Goal: Information Seeking & Learning: Learn about a topic

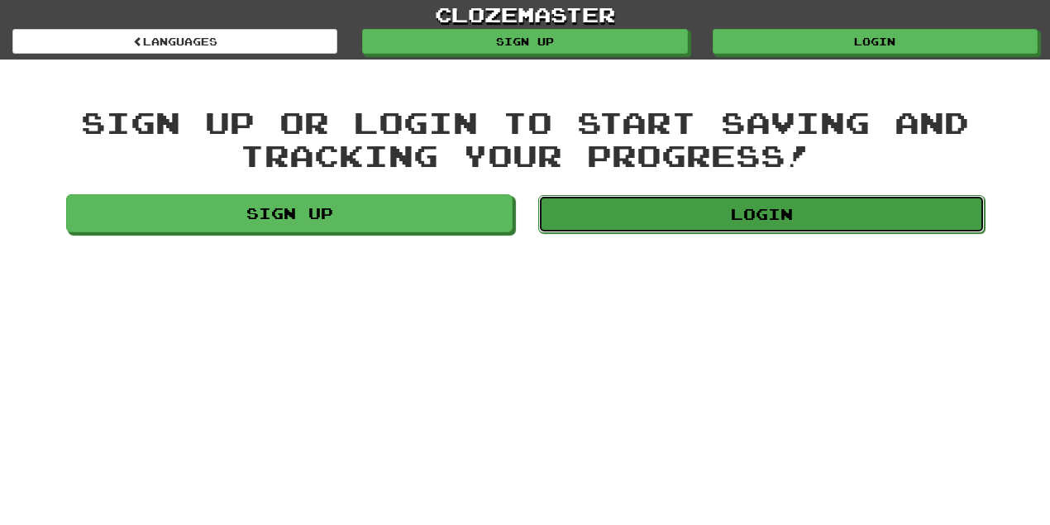
click at [748, 213] on link "Login" at bounding box center [761, 214] width 446 height 38
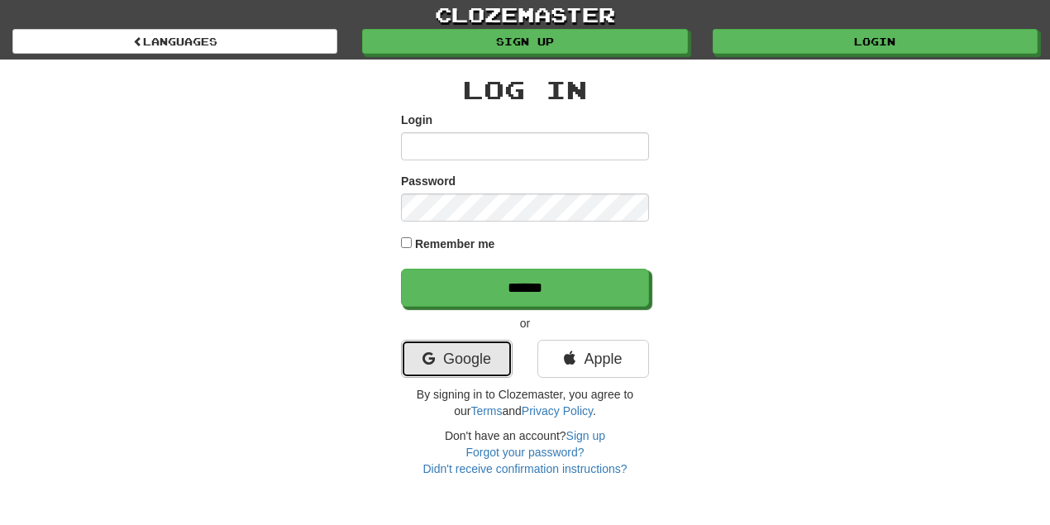
click at [441, 357] on link "Google" at bounding box center [457, 359] width 112 height 38
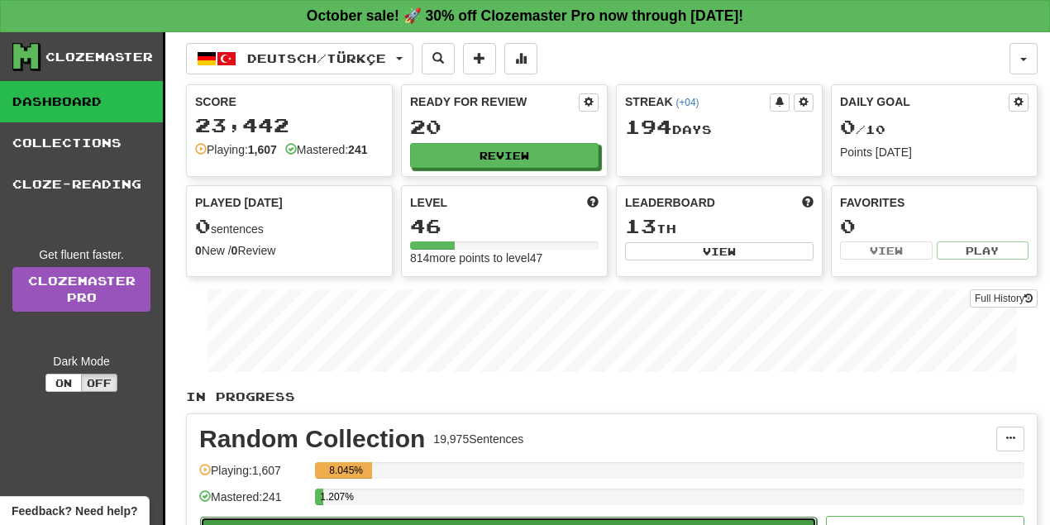
click at [497, 517] on button "Play" at bounding box center [508, 531] width 617 height 28
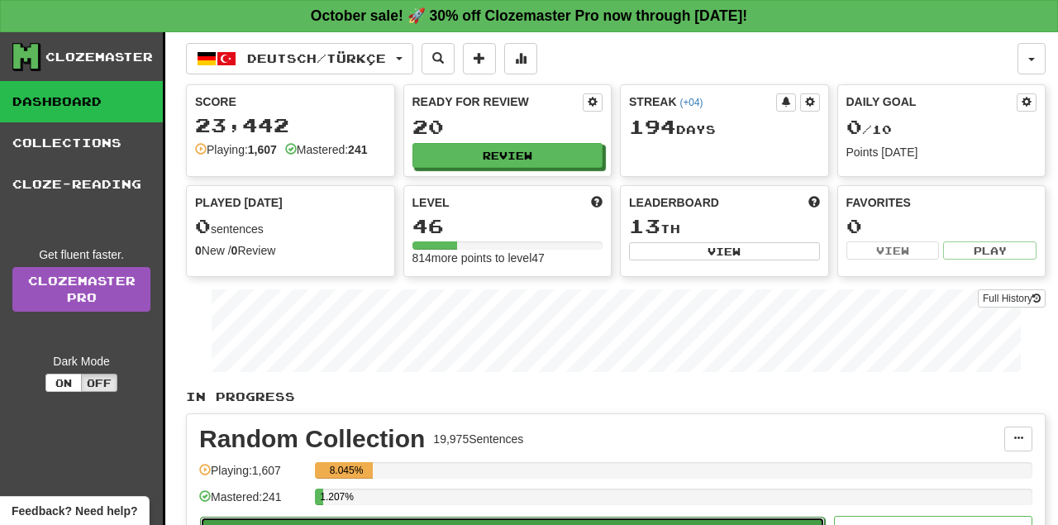
select select "**"
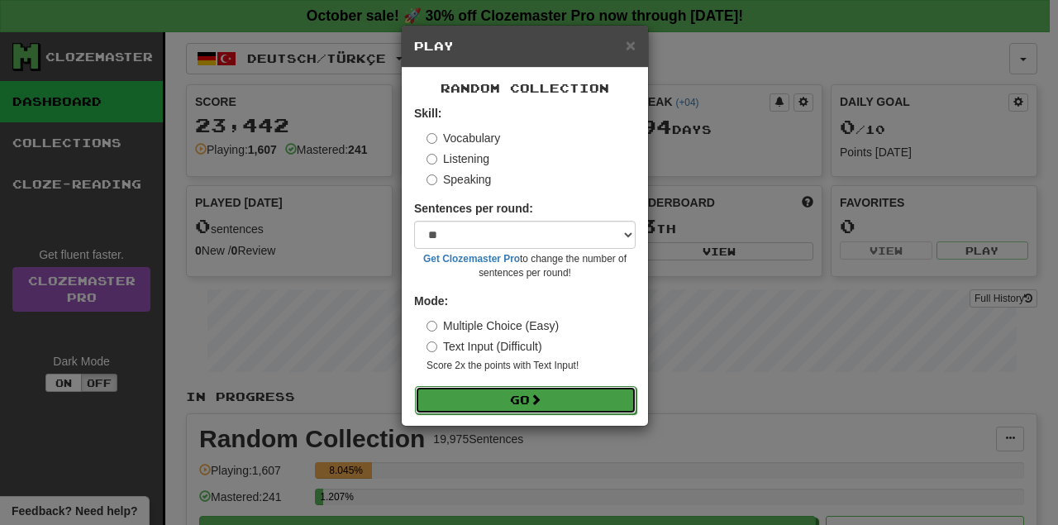
click at [522, 404] on button "Go" at bounding box center [526, 400] width 222 height 28
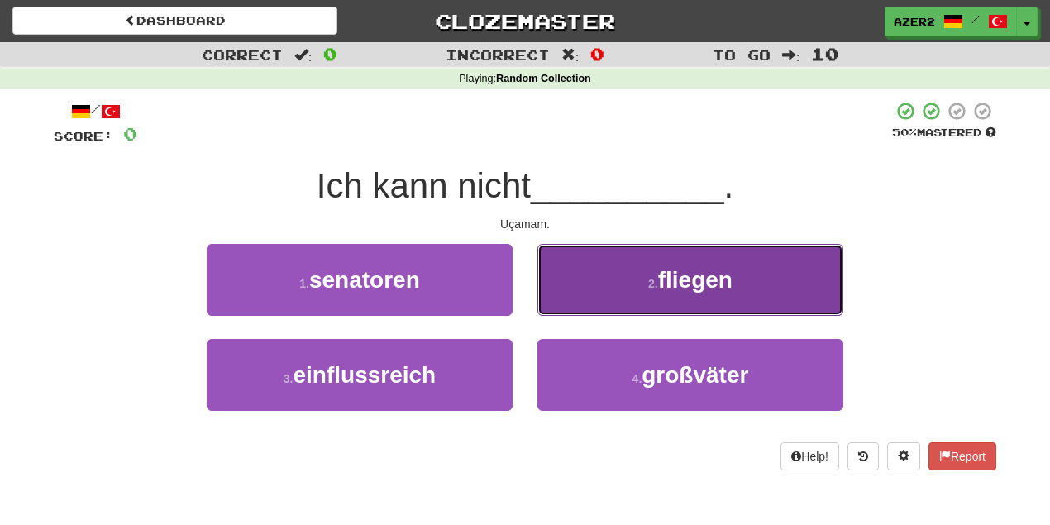
click at [721, 282] on span "fliegen" at bounding box center [695, 280] width 74 height 26
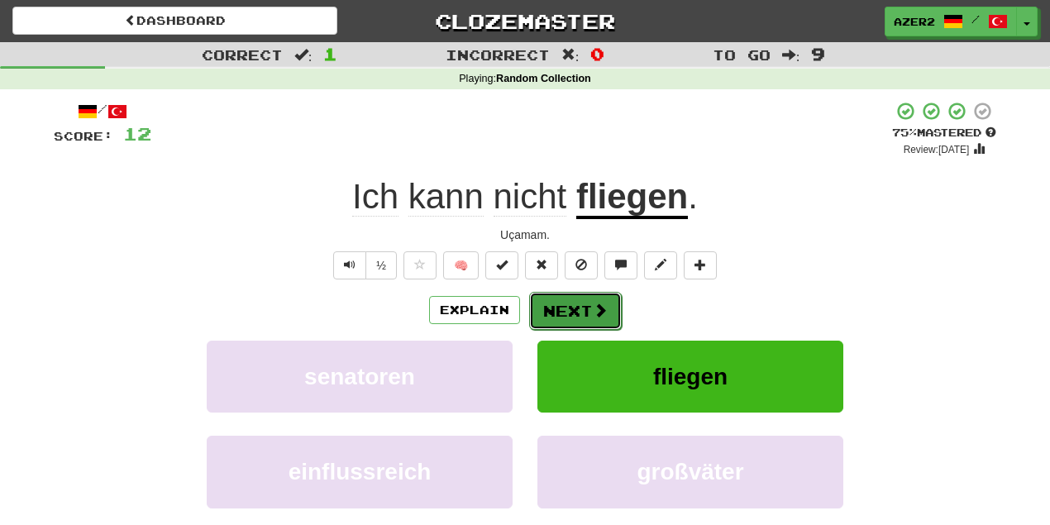
click at [575, 303] on button "Next" at bounding box center [575, 311] width 93 height 38
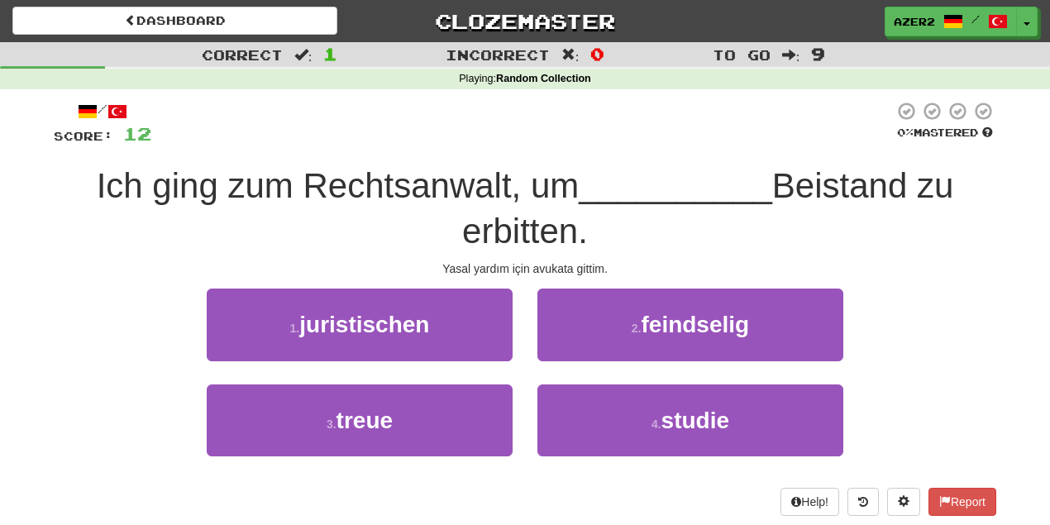
click at [400, 190] on span "Ich ging zum Rechtsanwalt, um" at bounding box center [338, 185] width 483 height 39
click at [741, 225] on div "Ich ging zum Rechtsanwalt, um __________ Beistand zu erbitten." at bounding box center [525, 209] width 942 height 90
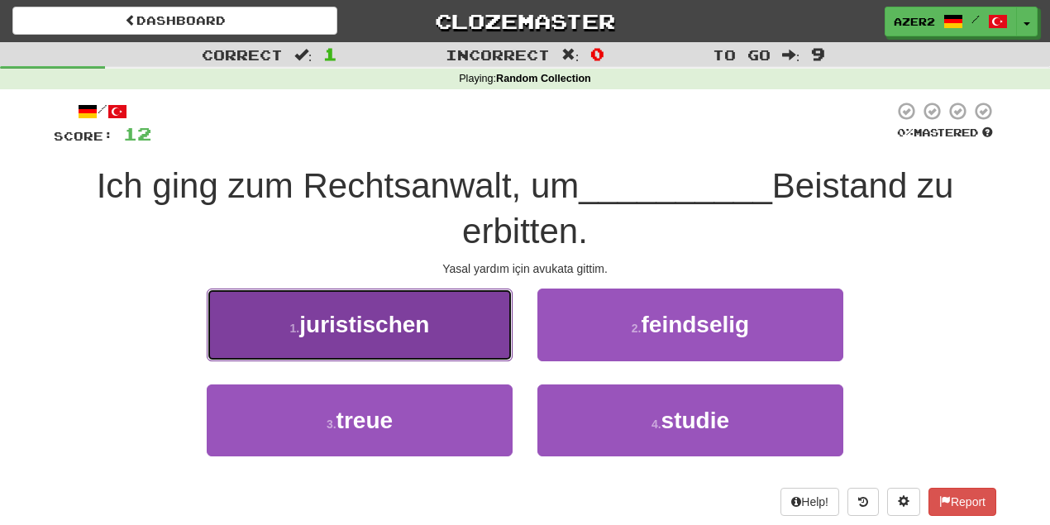
click at [361, 332] on span "juristischen" at bounding box center [364, 325] width 130 height 26
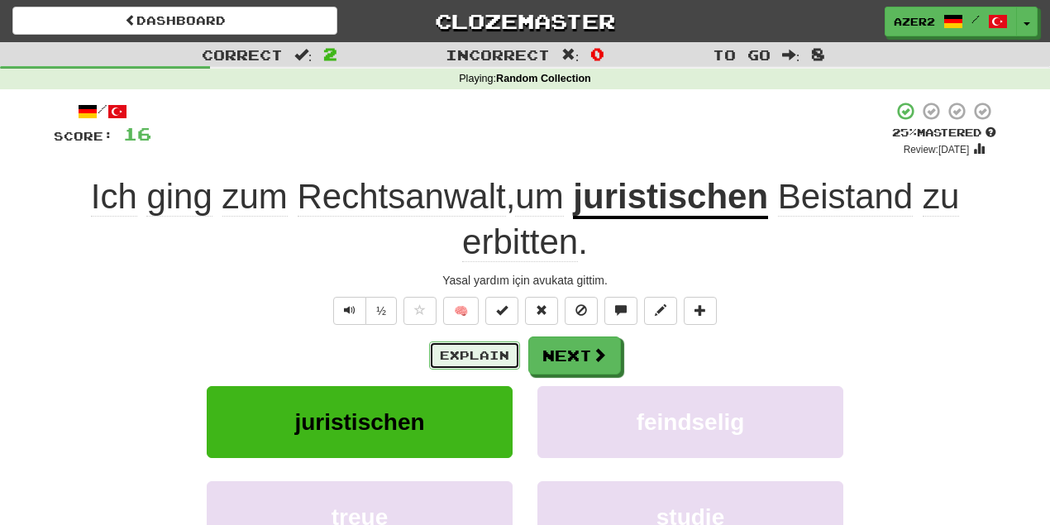
click at [473, 364] on button "Explain" at bounding box center [474, 355] width 91 height 28
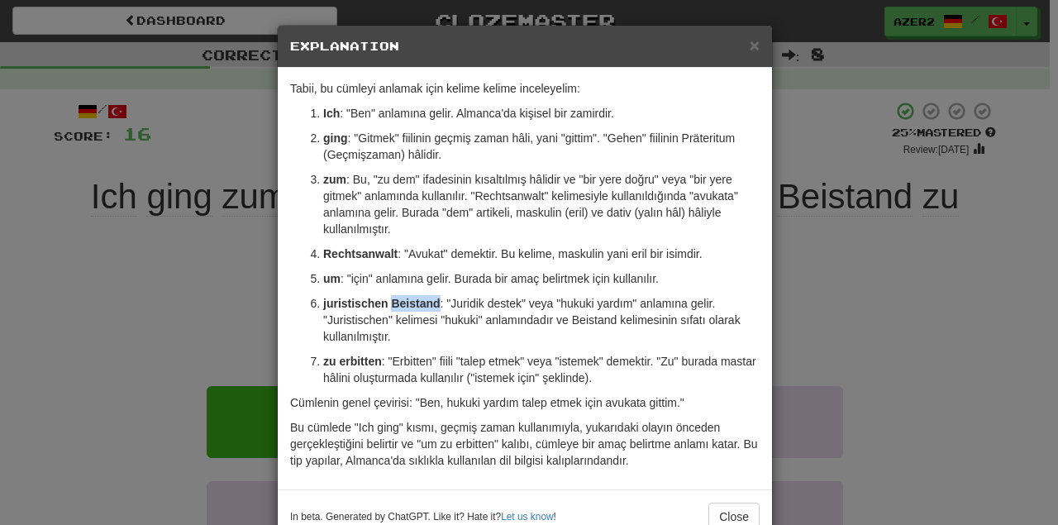
drag, startPoint x: 434, startPoint y: 303, endPoint x: 390, endPoint y: 304, distance: 43.8
click at [390, 304] on strong "juristischen Beistand" at bounding box center [381, 303] width 117 height 13
drag, startPoint x: 382, startPoint y: 304, endPoint x: 315, endPoint y: 306, distance: 67.0
click at [323, 306] on li "juristischen Beistand : "Juridik destek" veya "hukuki yardım" anlamına gelir. "…" at bounding box center [541, 320] width 436 height 50
drag, startPoint x: 555, startPoint y: 307, endPoint x: 620, endPoint y: 301, distance: 64.7
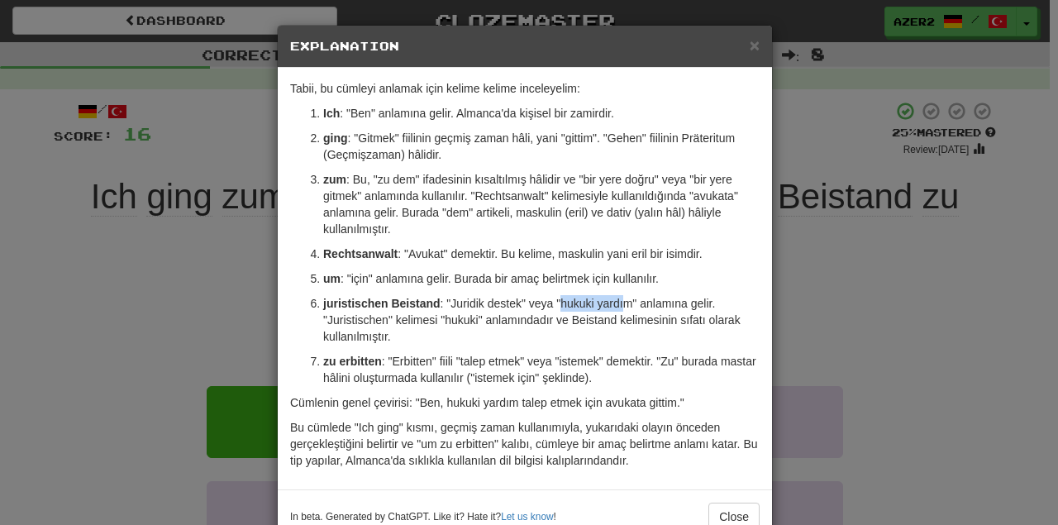
click at [620, 301] on p "juristischen Beistand : "Juridik destek" veya "hukuki yardım" anlamına gelir. "…" at bounding box center [541, 320] width 436 height 50
click at [622, 335] on p "juristischen Beistand : "Juridik destek" veya "hukuki yardım" anlamına gelir. "…" at bounding box center [541, 320] width 436 height 50
click at [729, 522] on button "Close" at bounding box center [733, 517] width 51 height 28
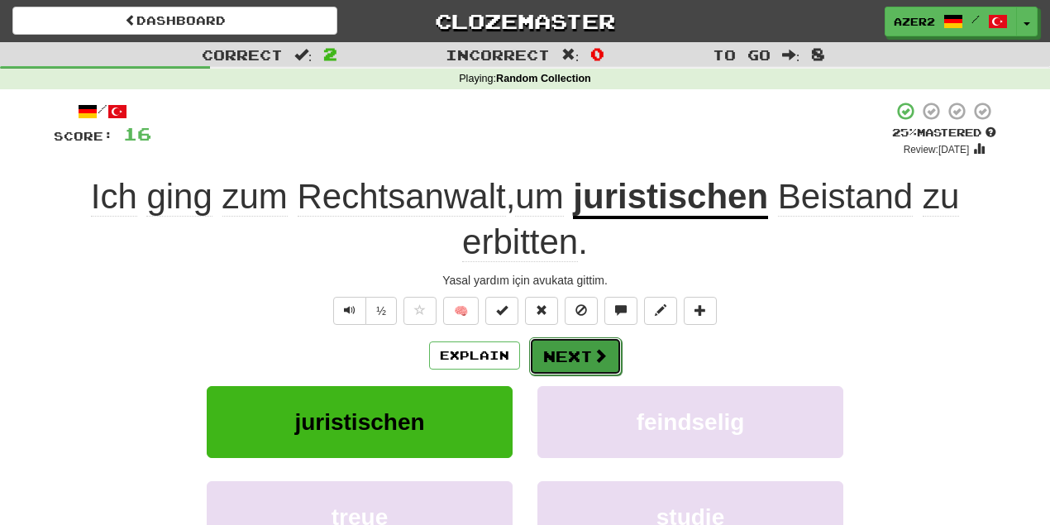
click at [555, 360] on button "Next" at bounding box center [575, 356] width 93 height 38
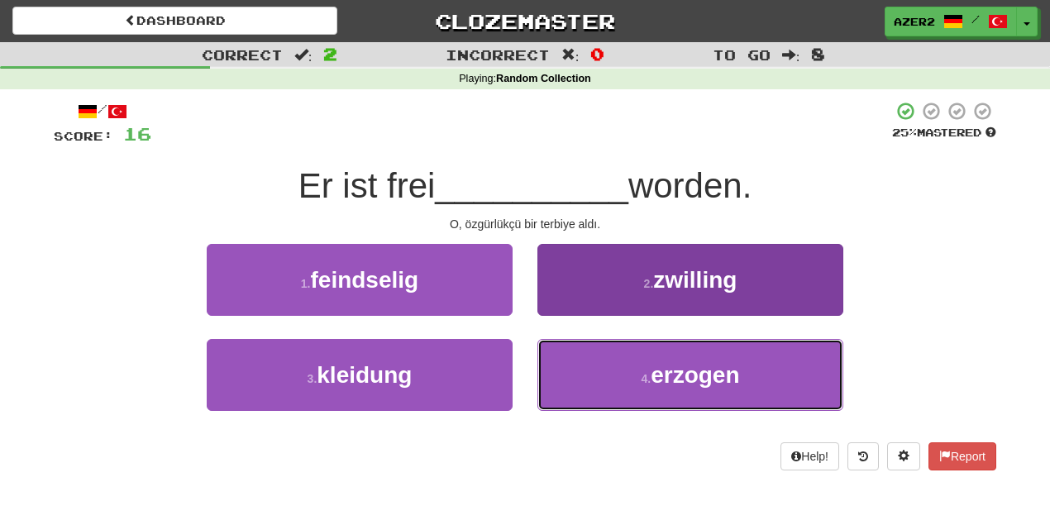
click at [769, 390] on button "4 . erzogen" at bounding box center [690, 375] width 306 height 72
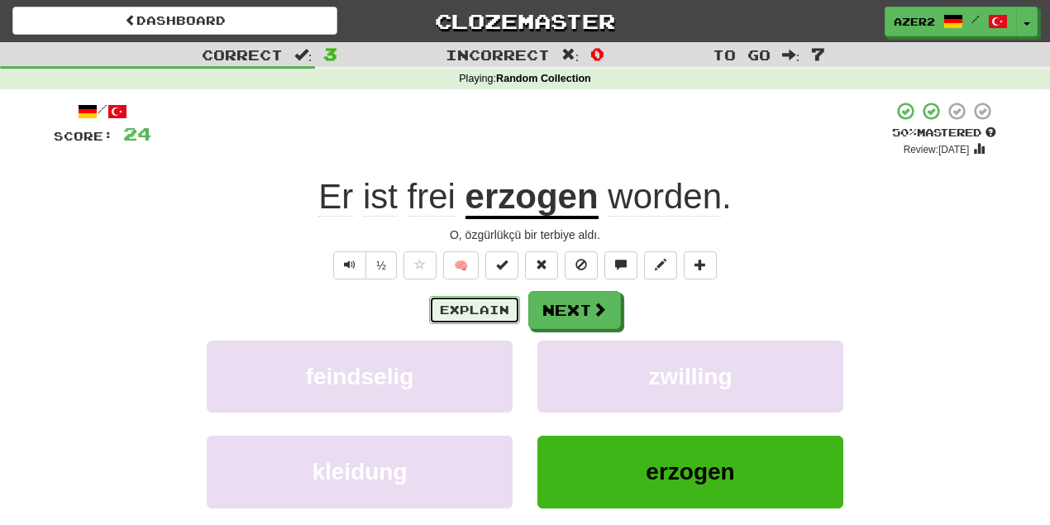
click at [474, 306] on button "Explain" at bounding box center [474, 310] width 91 height 28
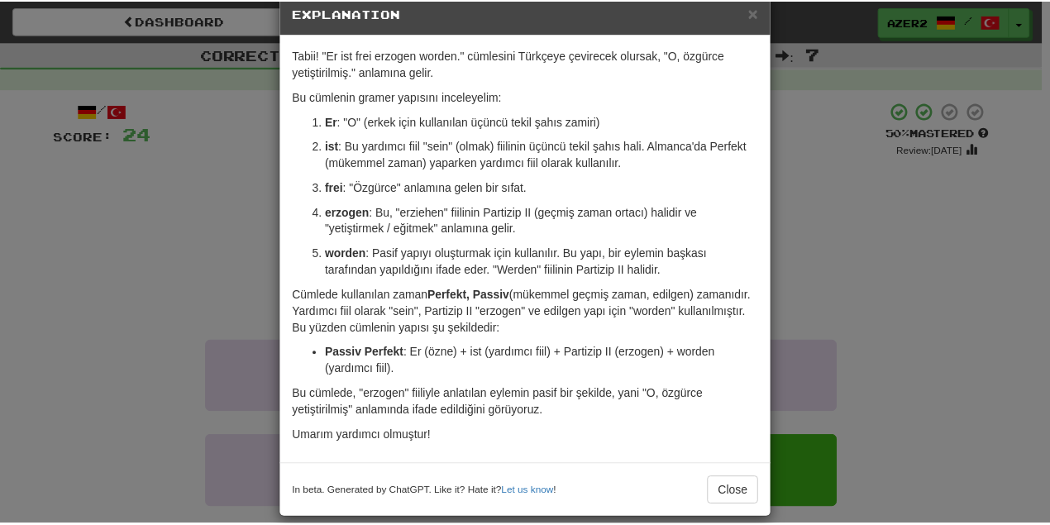
scroll to position [50, 0]
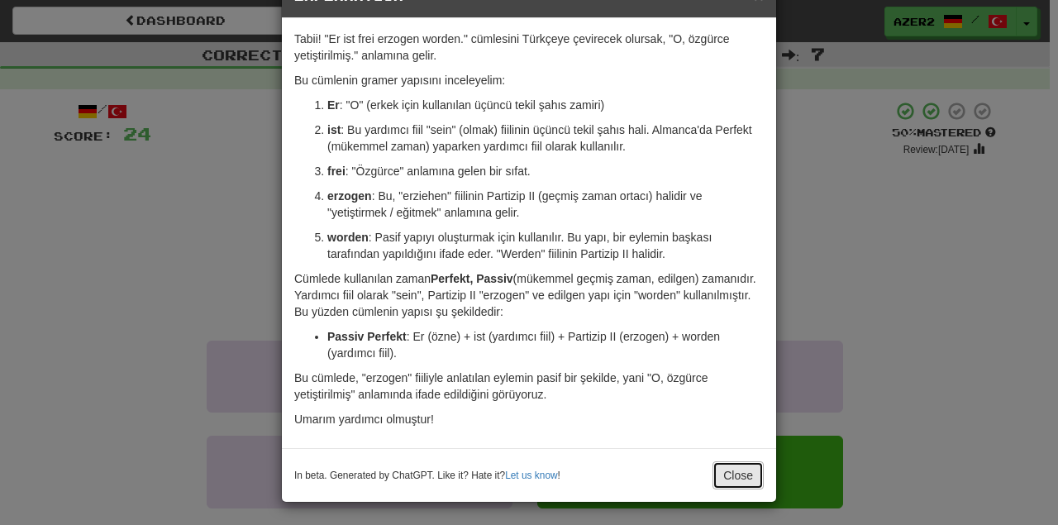
click at [732, 470] on button "Close" at bounding box center [738, 475] width 51 height 28
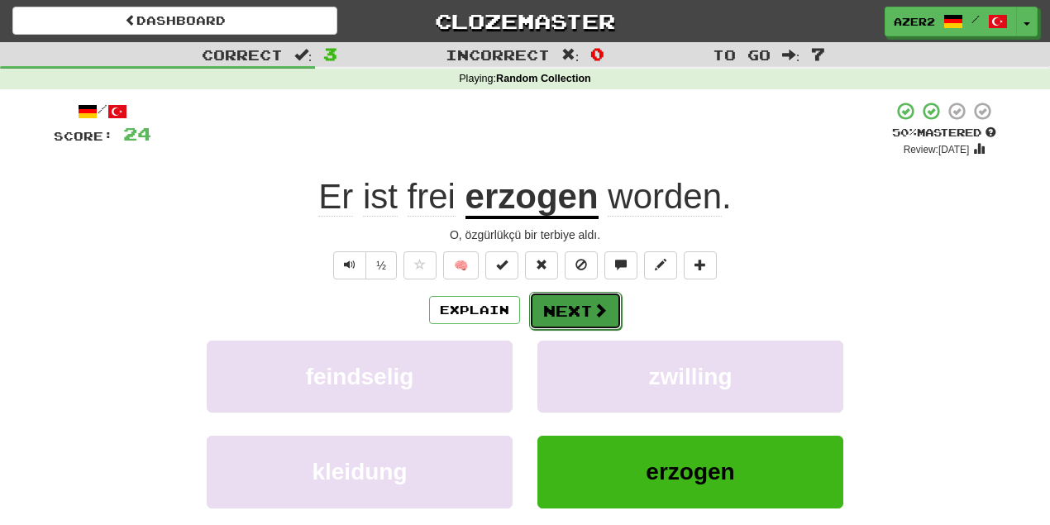
click at [552, 303] on button "Next" at bounding box center [575, 311] width 93 height 38
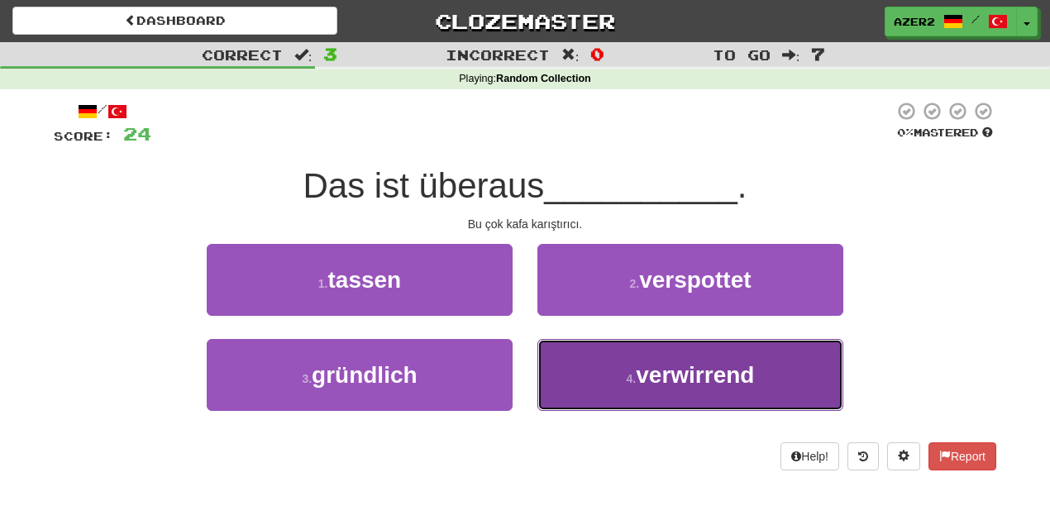
click at [721, 389] on button "4 . verwirrend" at bounding box center [690, 375] width 306 height 72
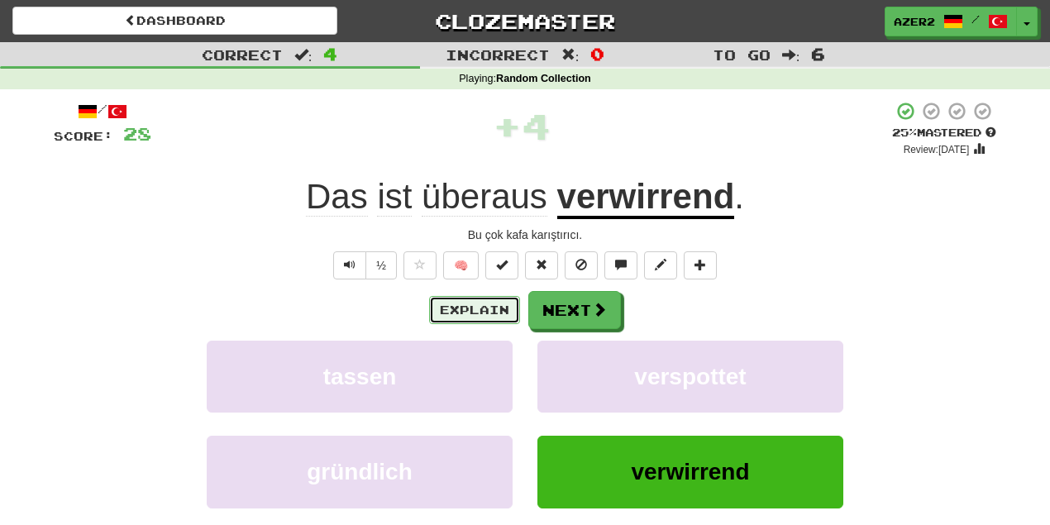
click at [468, 311] on button "Explain" at bounding box center [474, 310] width 91 height 28
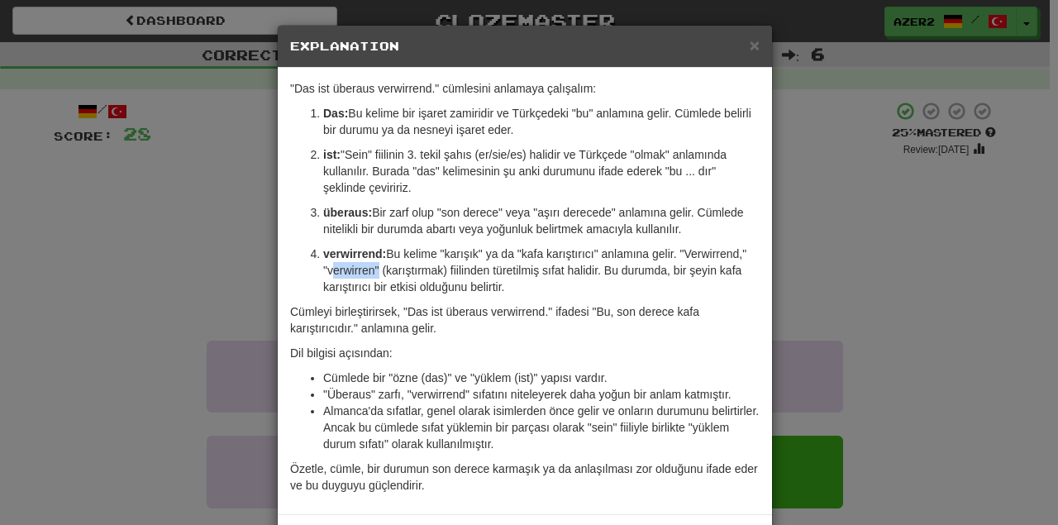
drag, startPoint x: 322, startPoint y: 270, endPoint x: 369, endPoint y: 269, distance: 46.3
click at [369, 269] on p "verwirrend: Bu kelime "karışık" ya da "kafa karıştırıcı" anlamına gelir. "Verwi…" at bounding box center [541, 271] width 436 height 50
click at [750, 41] on span "×" at bounding box center [755, 45] width 10 height 19
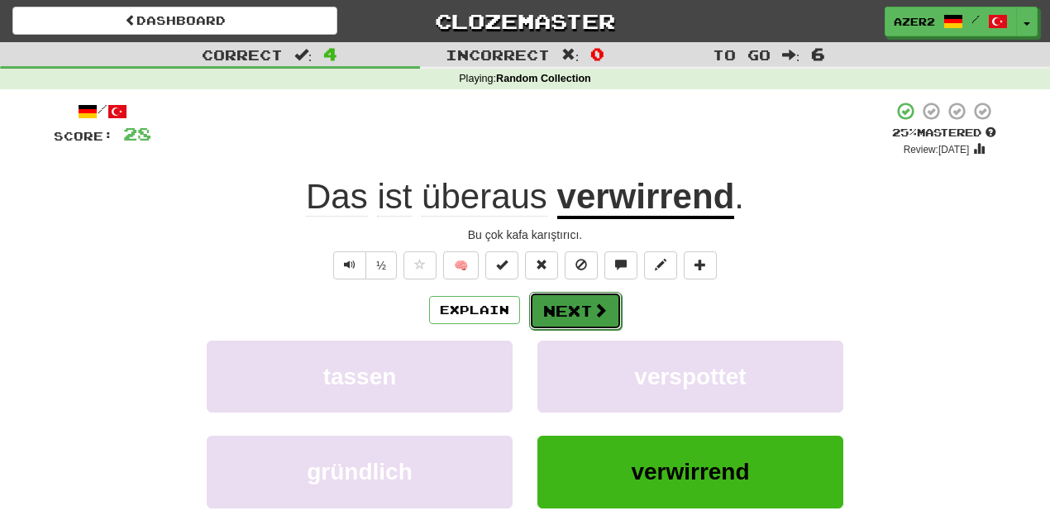
click at [589, 306] on button "Next" at bounding box center [575, 311] width 93 height 38
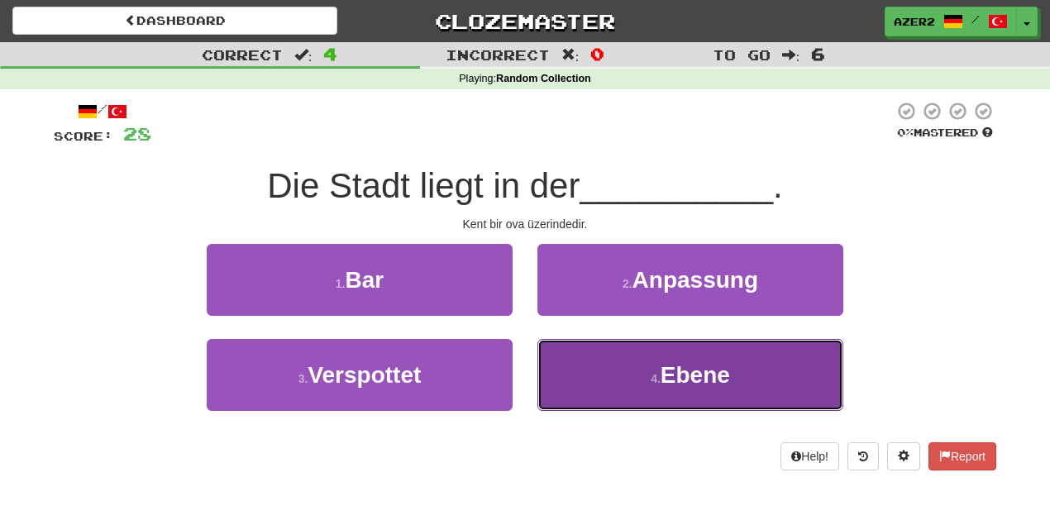
click at [694, 382] on span "Ebene" at bounding box center [694, 375] width 69 height 26
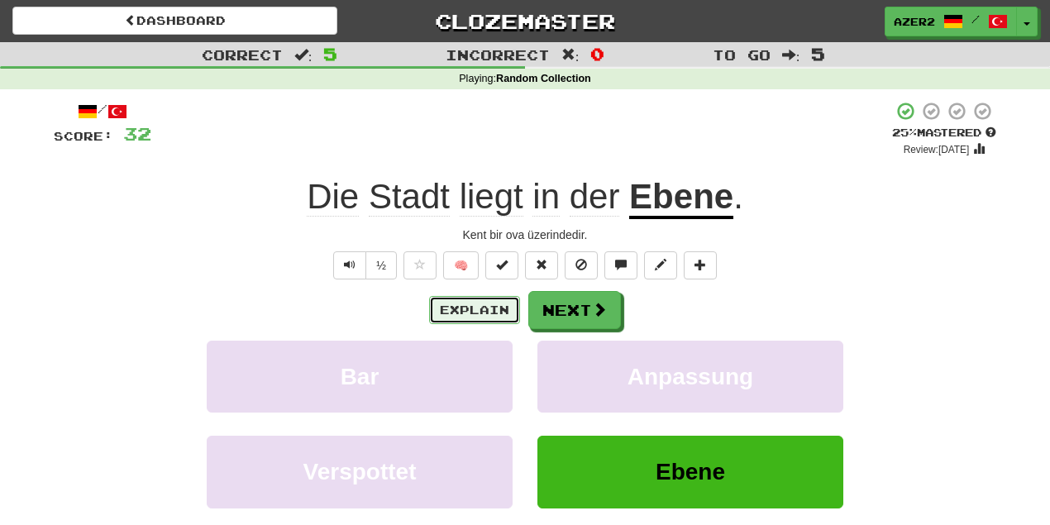
click at [460, 309] on button "Explain" at bounding box center [474, 310] width 91 height 28
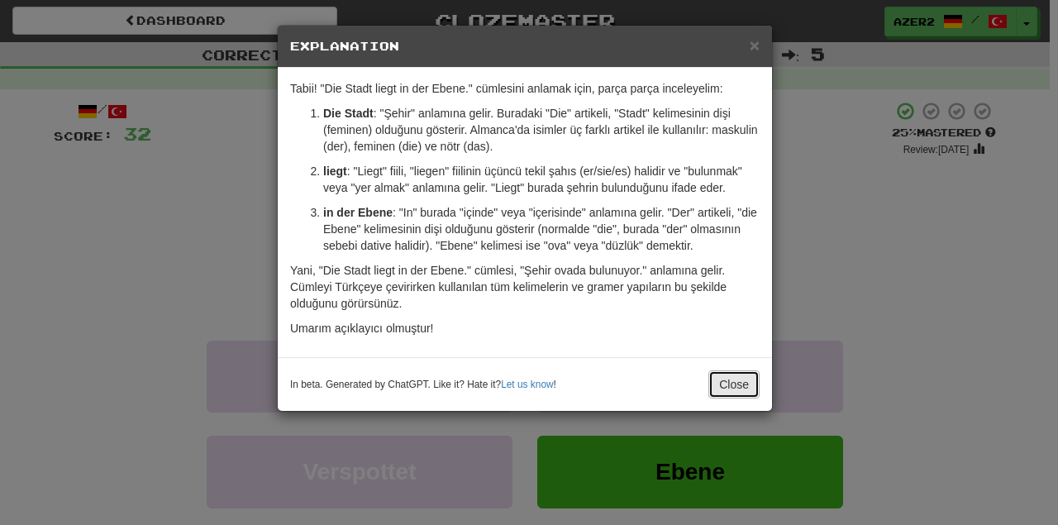
click at [737, 377] on button "Close" at bounding box center [733, 384] width 51 height 28
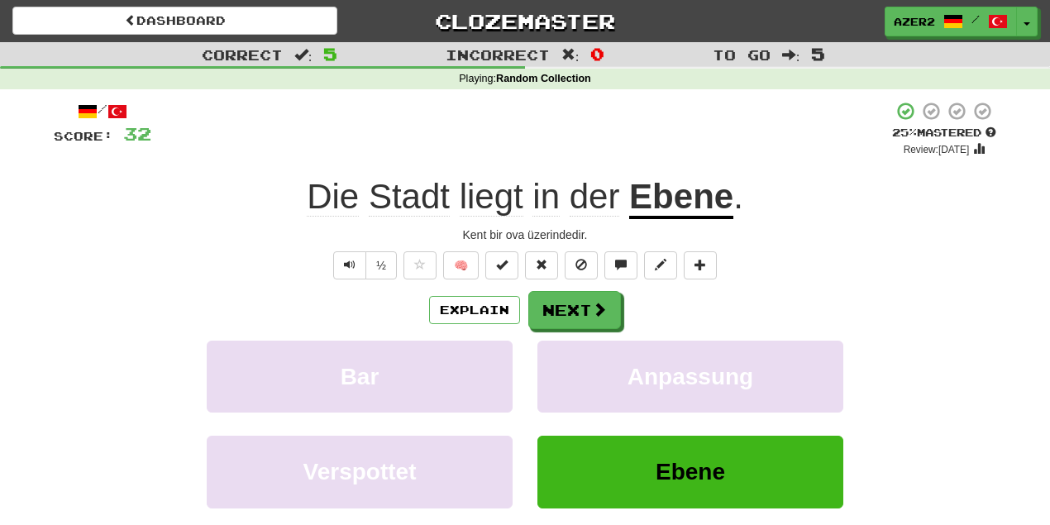
click at [685, 198] on u "Ebene" at bounding box center [681, 198] width 104 height 42
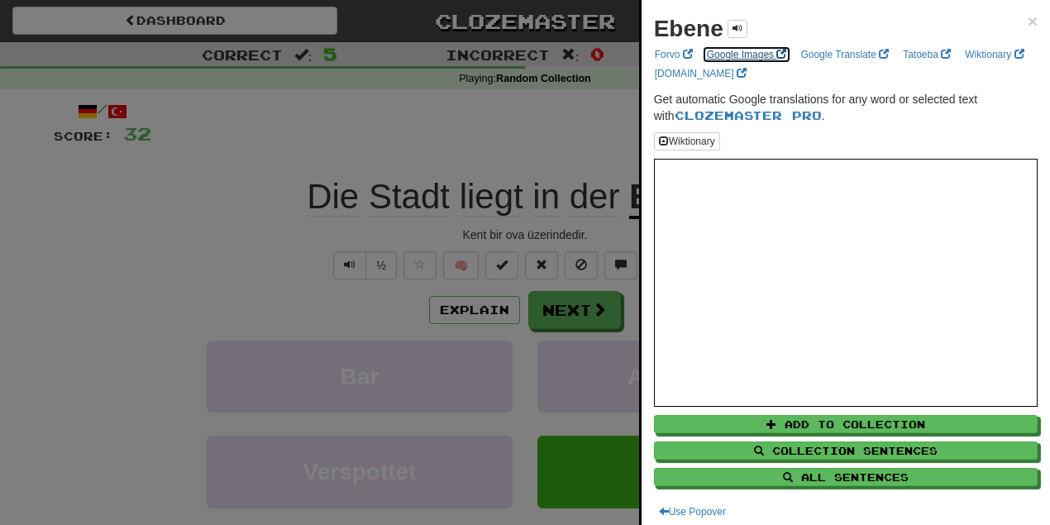
click at [748, 50] on link "Google Images" at bounding box center [747, 54] width 90 height 18
click at [1018, 17] on div "Ebene ×" at bounding box center [846, 28] width 384 height 33
click at [1027, 19] on span "×" at bounding box center [1032, 21] width 10 height 19
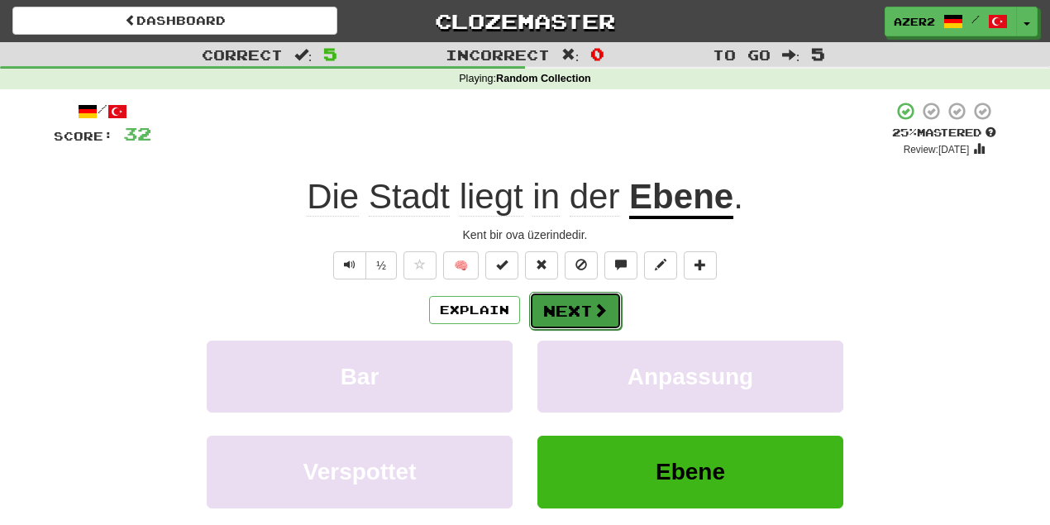
click at [545, 314] on button "Next" at bounding box center [575, 311] width 93 height 38
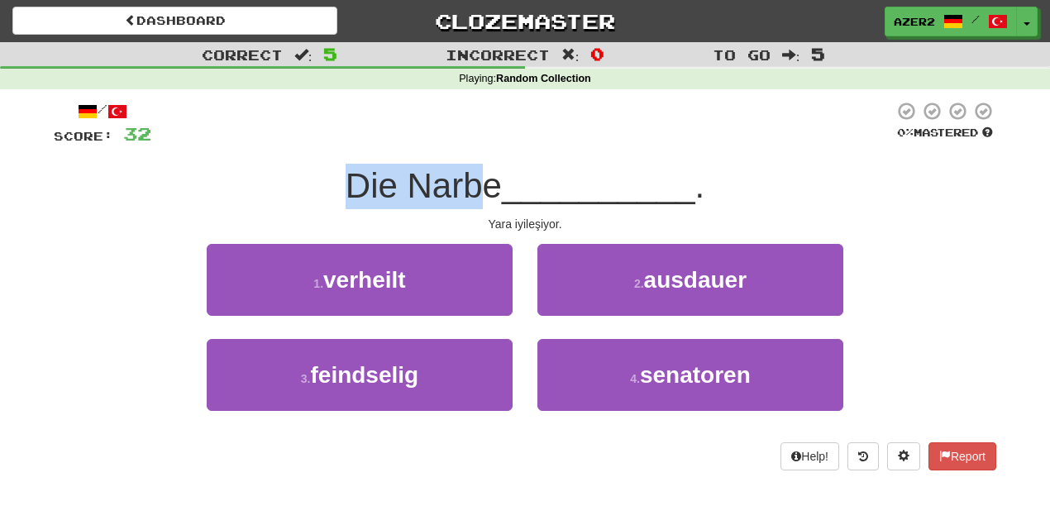
drag, startPoint x: 341, startPoint y: 193, endPoint x: 480, endPoint y: 189, distance: 138.9
click at [480, 189] on span "Die Narbe" at bounding box center [424, 185] width 156 height 39
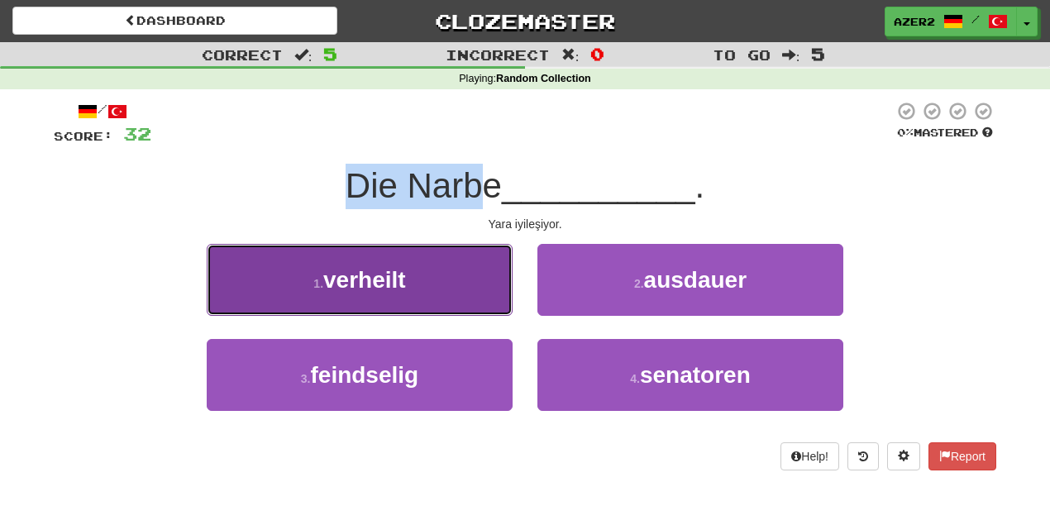
click at [373, 269] on span "verheilt" at bounding box center [364, 280] width 83 height 26
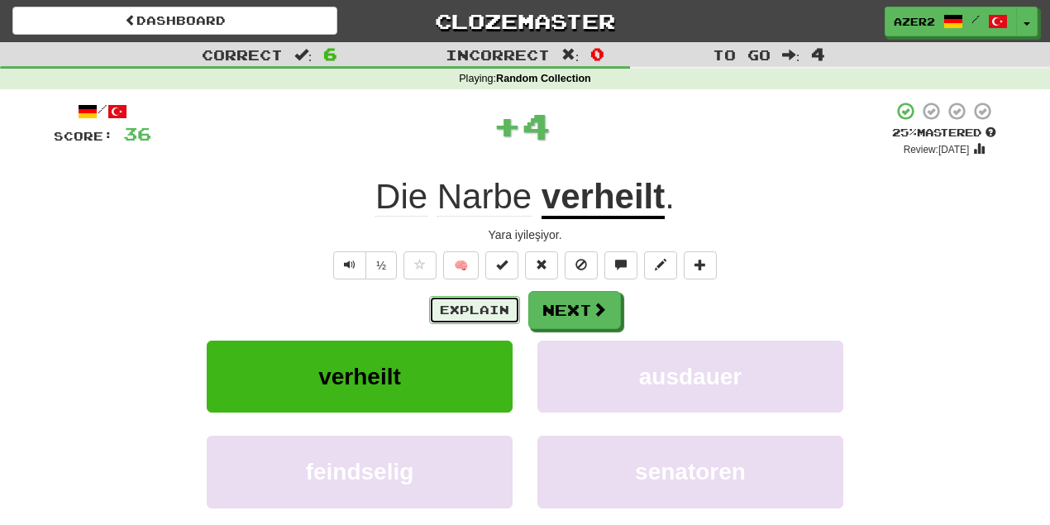
click at [469, 316] on button "Explain" at bounding box center [474, 310] width 91 height 28
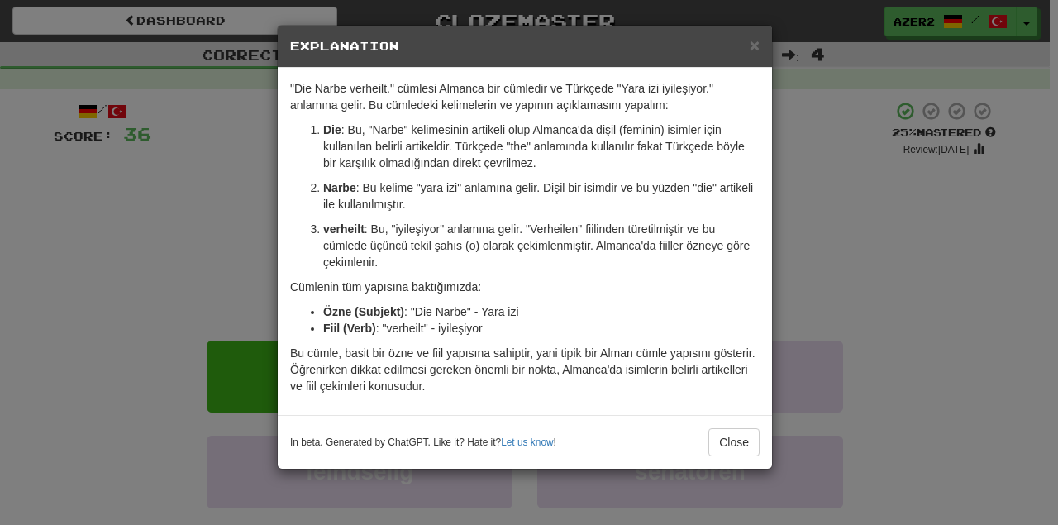
click at [717, 410] on div ""Die Narbe verheilt." cümlesi Almanca bir cümledir ve Türkçede "Yara izi iyileş…" at bounding box center [525, 241] width 494 height 347
click at [756, 38] on span "×" at bounding box center [755, 45] width 10 height 19
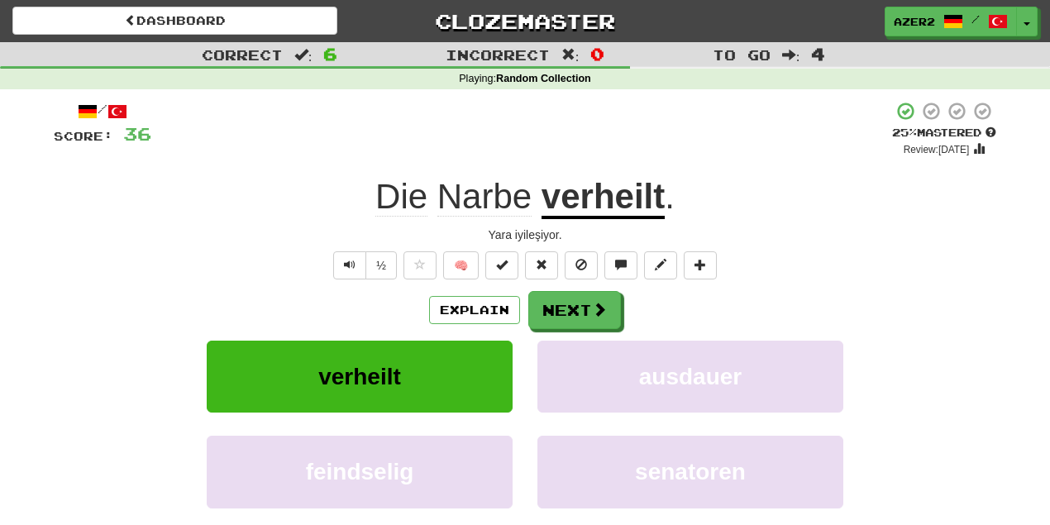
click at [493, 204] on span "Narbe" at bounding box center [484, 197] width 94 height 40
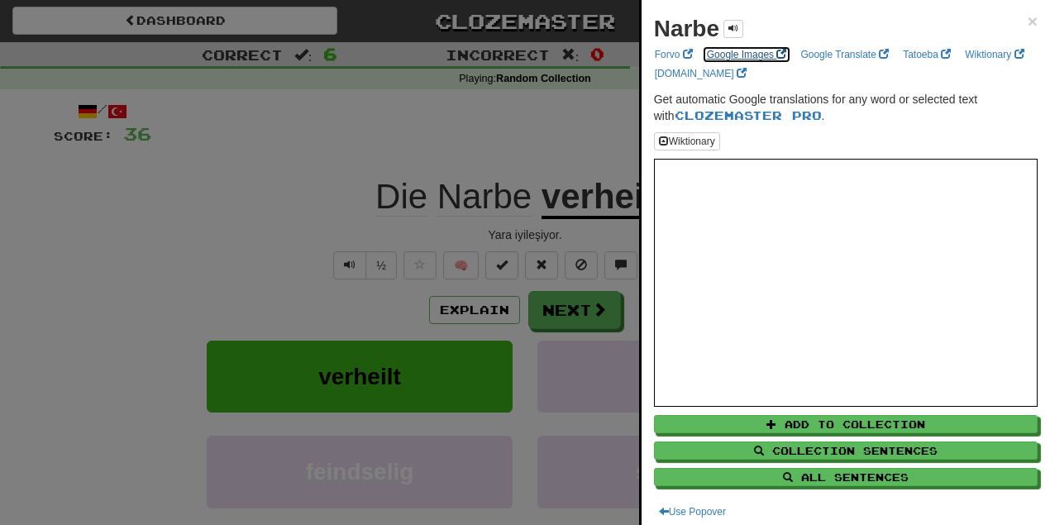
click at [717, 48] on link "Google Images" at bounding box center [747, 54] width 90 height 18
click at [1039, 18] on div "Narbe × Forvo Google Images Google Translate Tatoeba Wiktionary [DOMAIN_NAME] G…" at bounding box center [845, 266] width 408 height 533
click at [1032, 18] on div "Narbe × Forvo Google Images Google Translate Tatoeba Wiktionary [DOMAIN_NAME] G…" at bounding box center [845, 266] width 408 height 533
click at [1027, 20] on span "×" at bounding box center [1032, 21] width 10 height 19
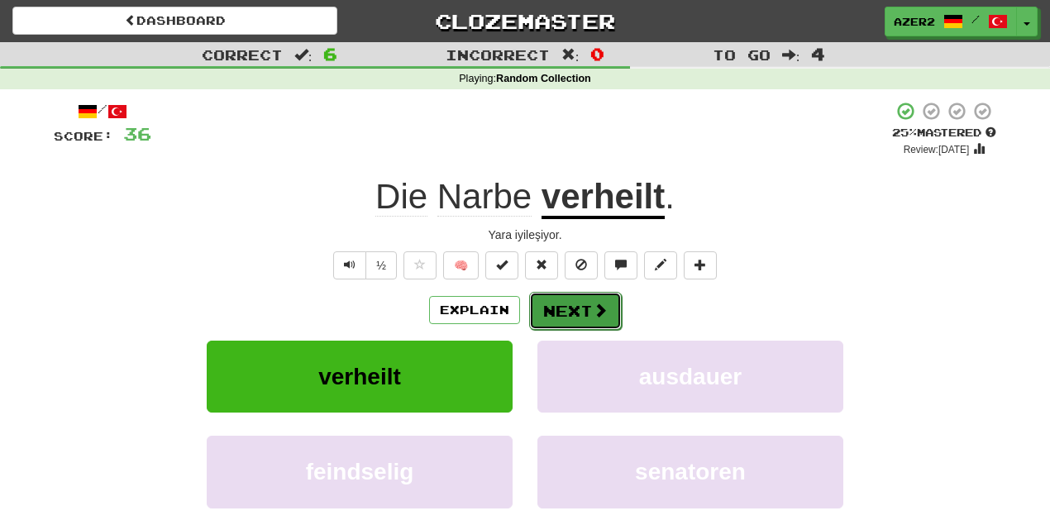
click at [559, 312] on button "Next" at bounding box center [575, 311] width 93 height 38
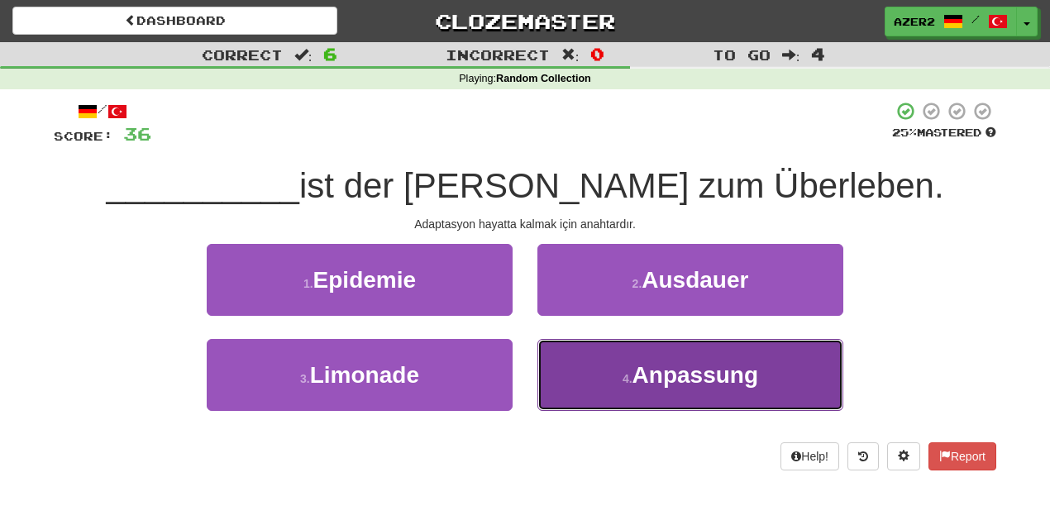
click at [713, 390] on button "4 . Anpassung" at bounding box center [690, 375] width 306 height 72
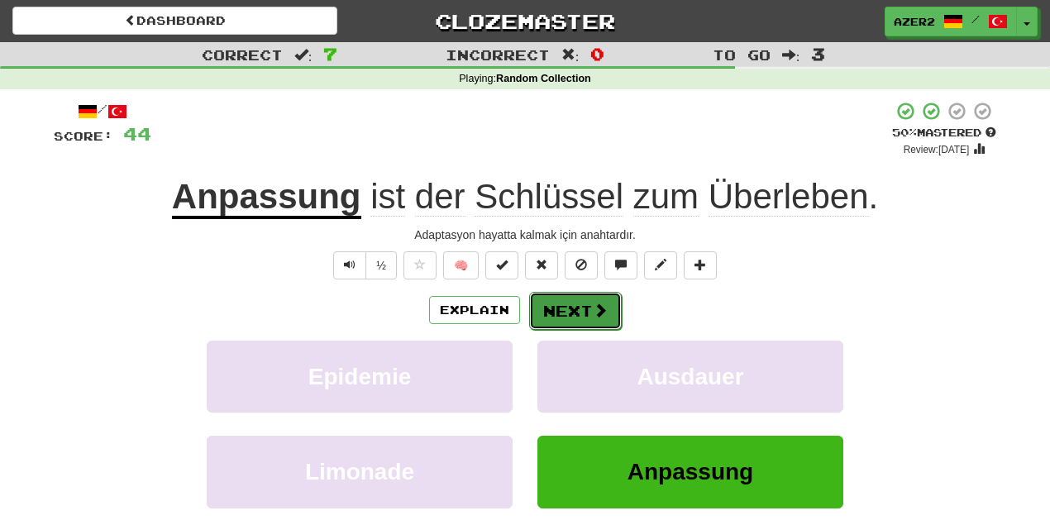
click at [582, 309] on button "Next" at bounding box center [575, 311] width 93 height 38
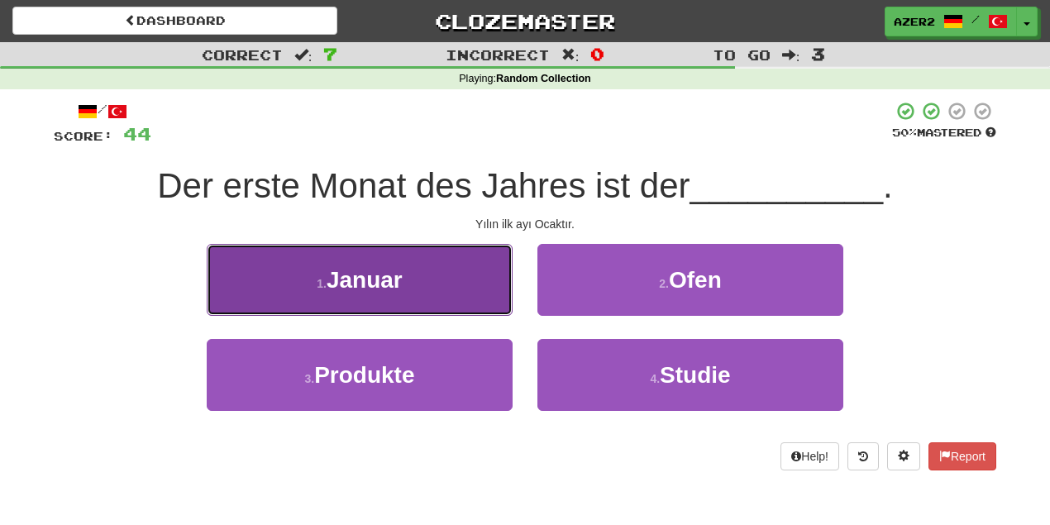
click at [435, 286] on button "1 . Januar" at bounding box center [360, 280] width 306 height 72
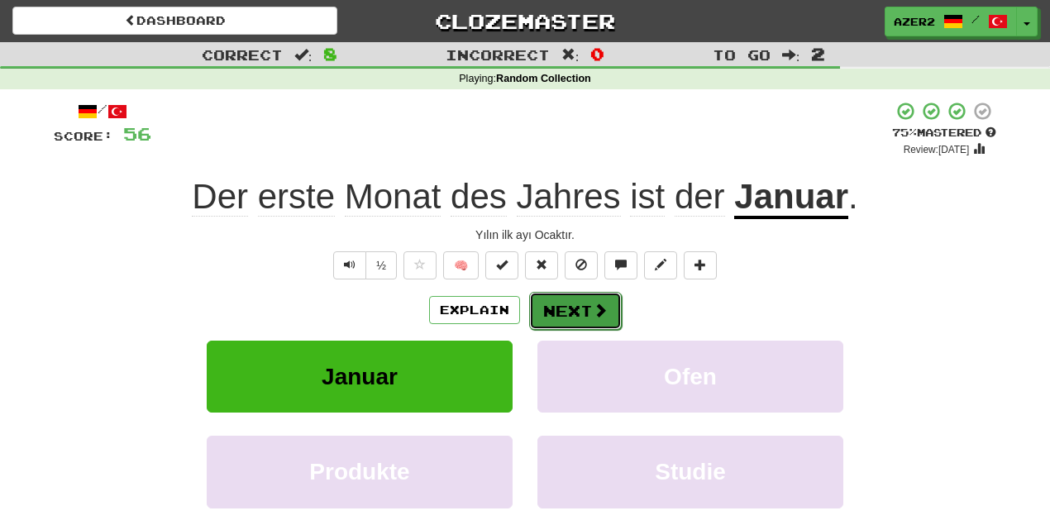
click at [605, 304] on span at bounding box center [600, 310] width 15 height 15
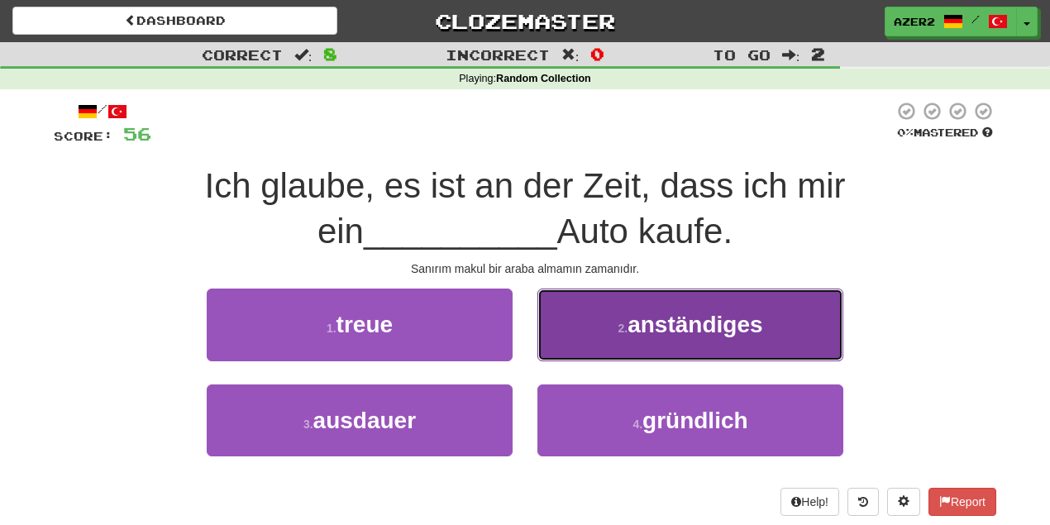
click at [771, 320] on button "2 . anständiges" at bounding box center [690, 324] width 306 height 72
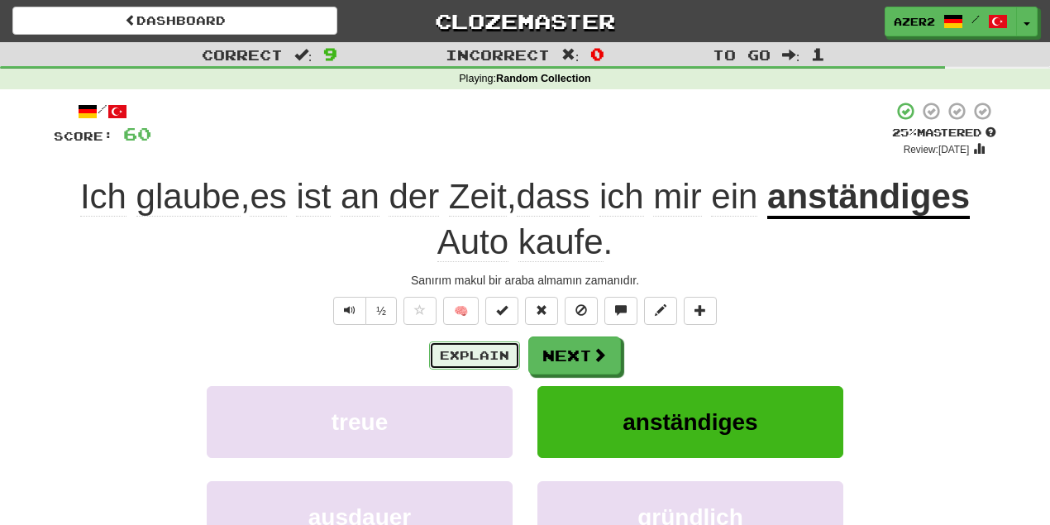
click at [477, 356] on button "Explain" at bounding box center [474, 355] width 91 height 28
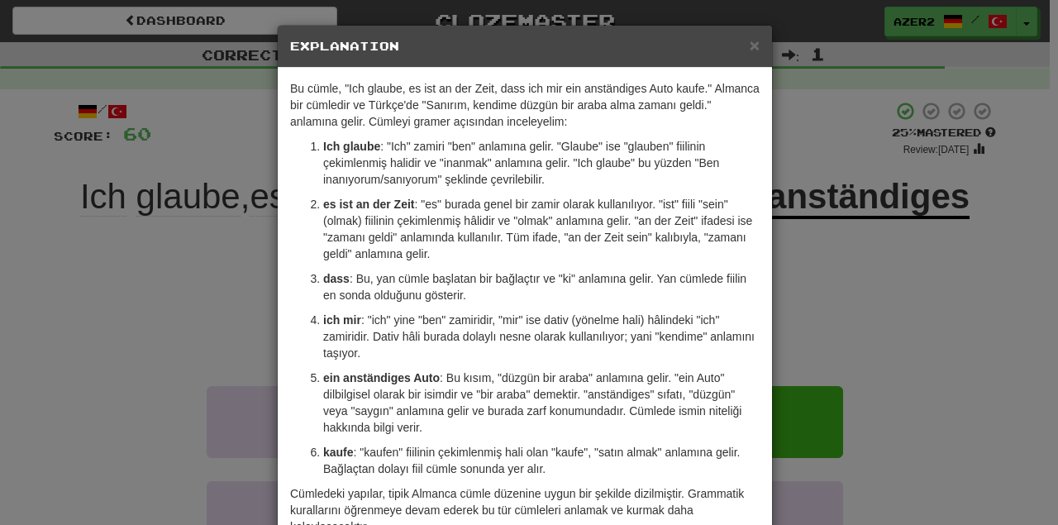
click at [742, 38] on h5 "Explanation" at bounding box center [525, 46] width 470 height 17
click at [750, 48] on span "×" at bounding box center [755, 45] width 10 height 19
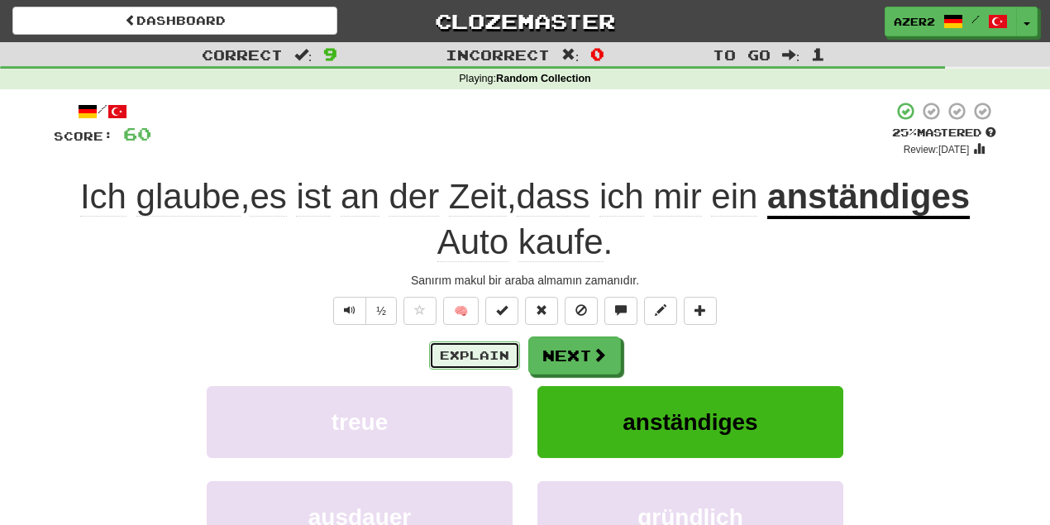
click at [473, 355] on button "Explain" at bounding box center [474, 355] width 91 height 28
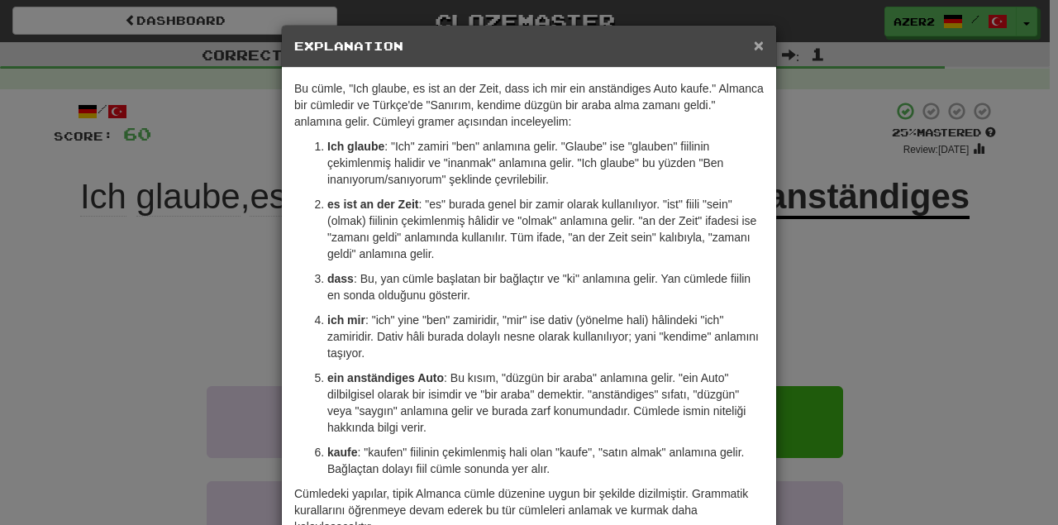
click at [754, 45] on span "×" at bounding box center [759, 45] width 10 height 19
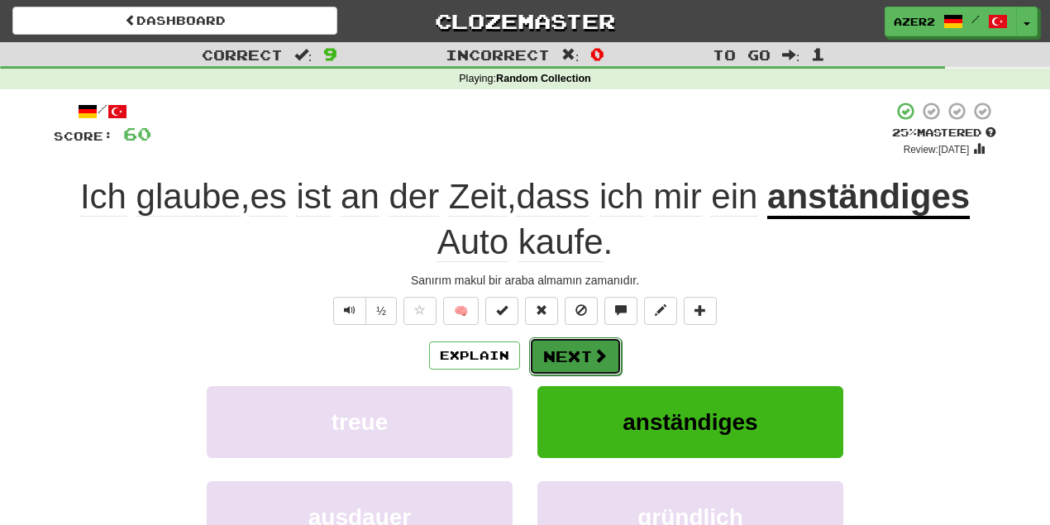
click at [574, 355] on button "Next" at bounding box center [575, 356] width 93 height 38
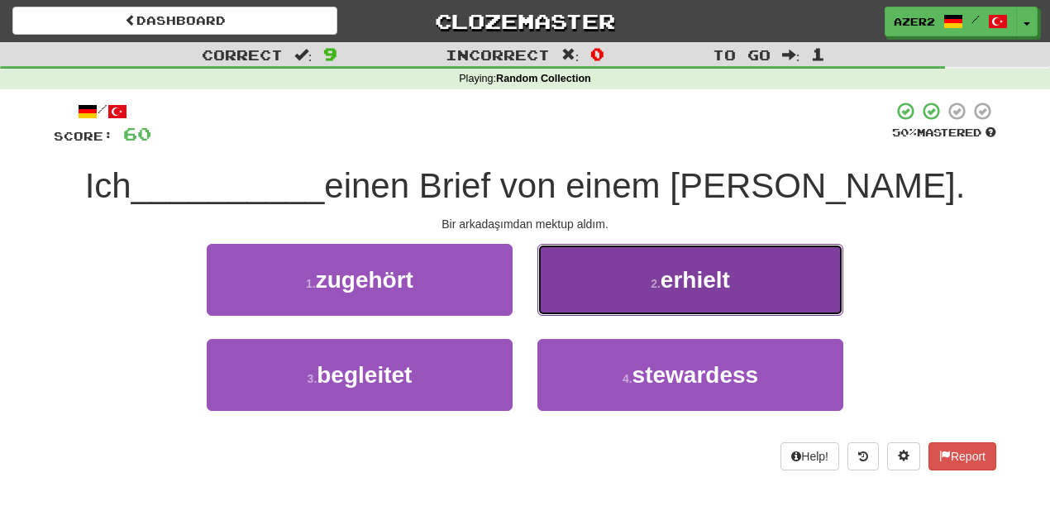
click at [704, 286] on span "erhielt" at bounding box center [694, 280] width 69 height 26
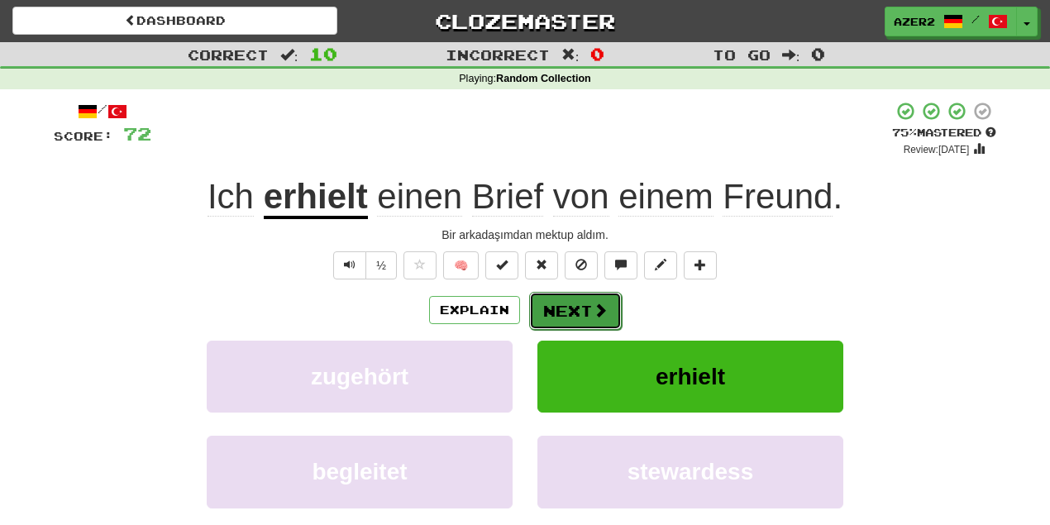
click at [587, 311] on button "Next" at bounding box center [575, 311] width 93 height 38
